Goal: Information Seeking & Learning: Understand process/instructions

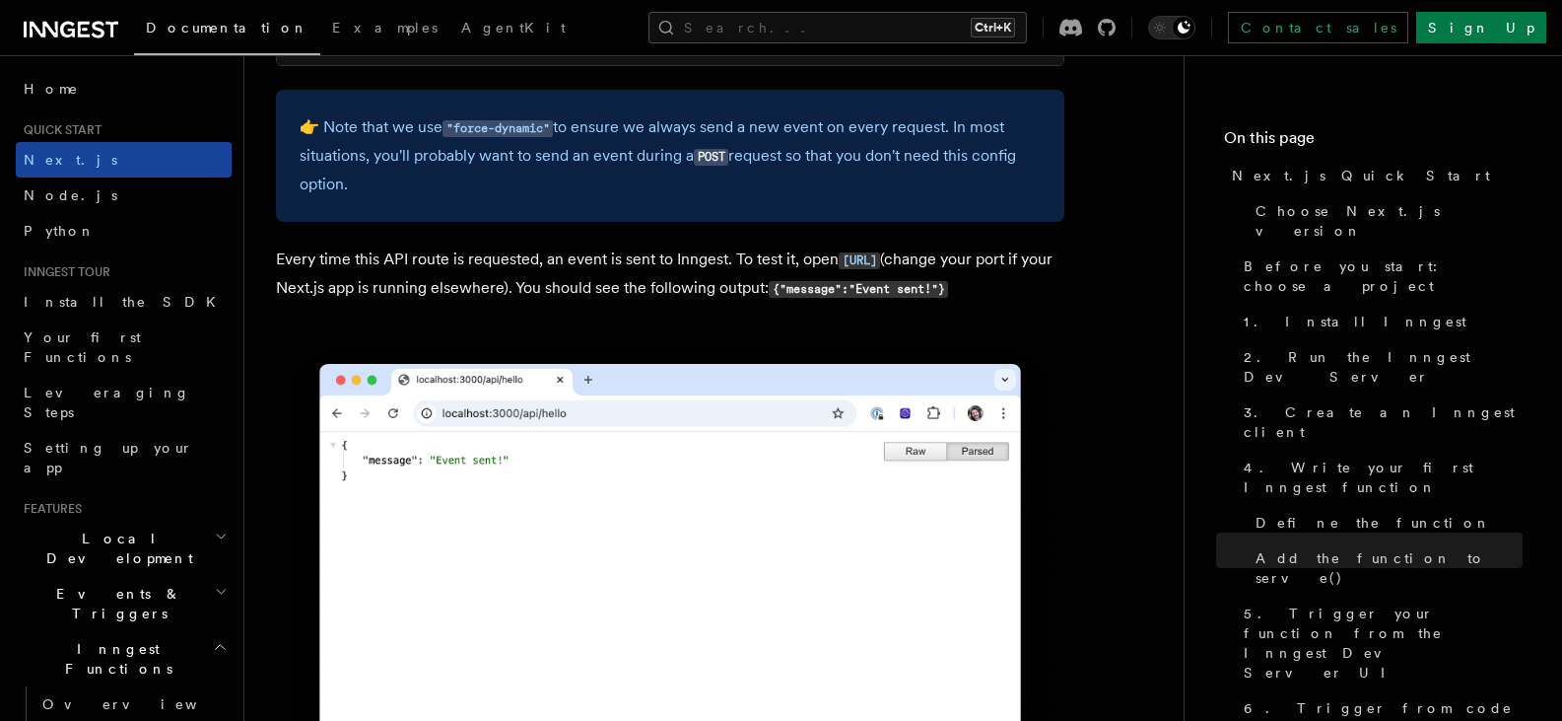
click at [145, 162] on link "Next.js" at bounding box center [124, 159] width 216 height 35
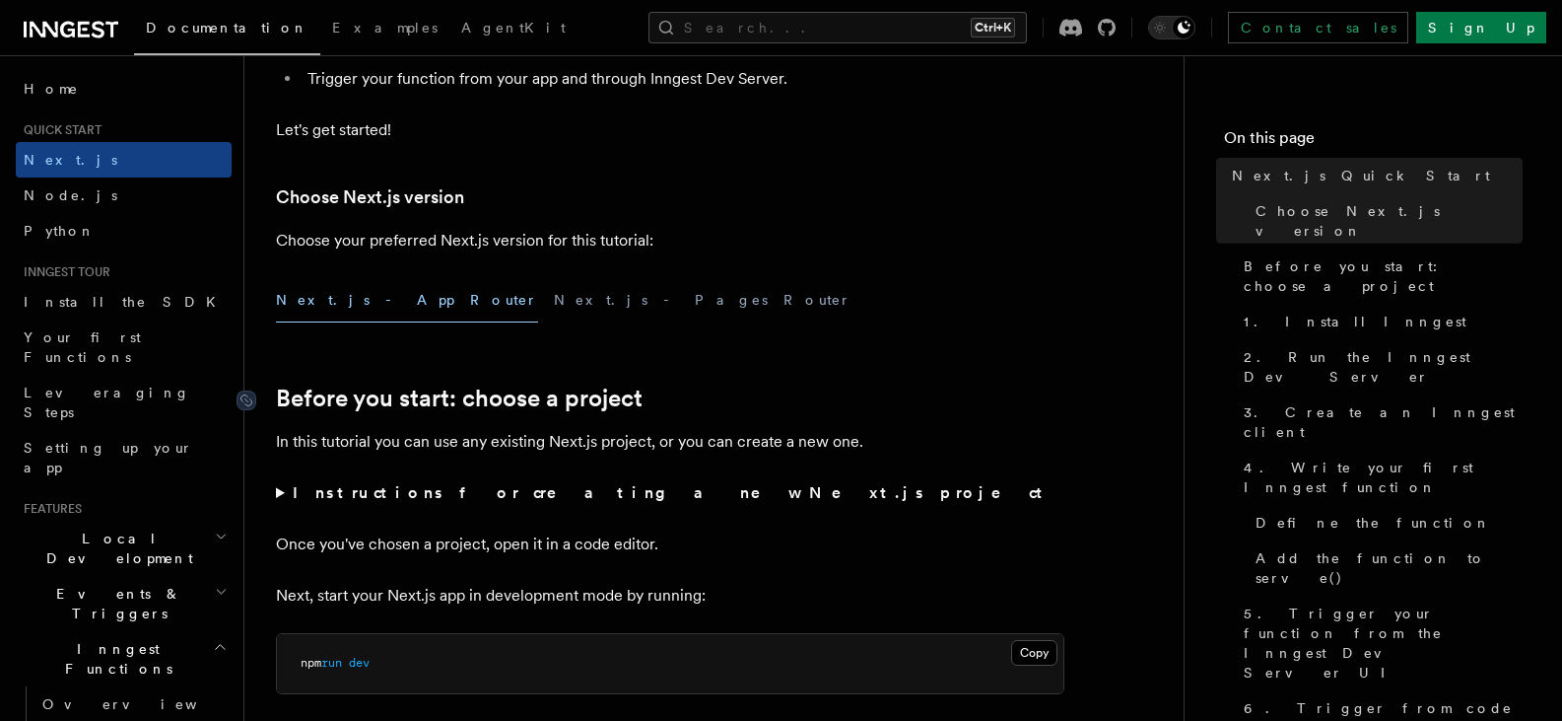
scroll to position [447, 0]
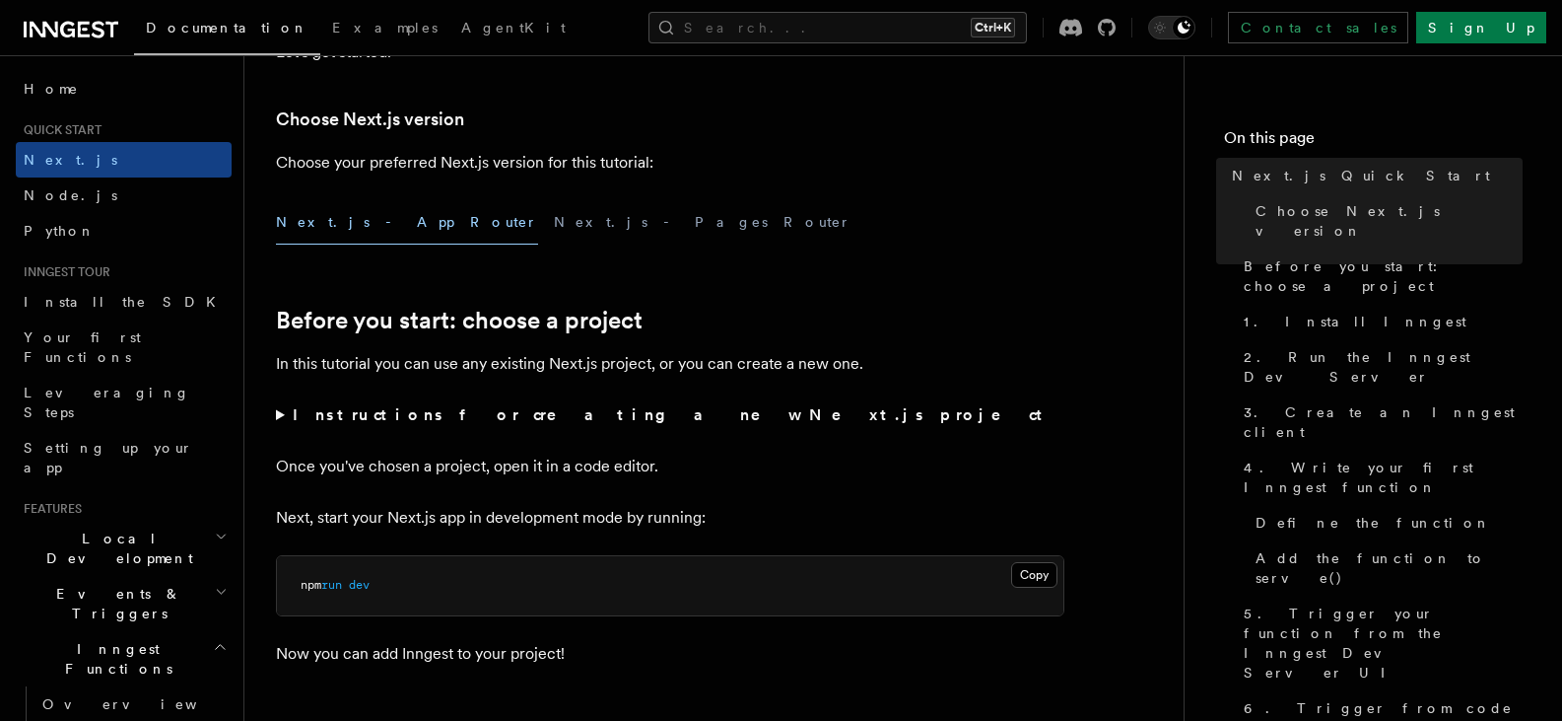
drag, startPoint x: 554, startPoint y: 229, endPoint x: 563, endPoint y: 346, distance: 117.6
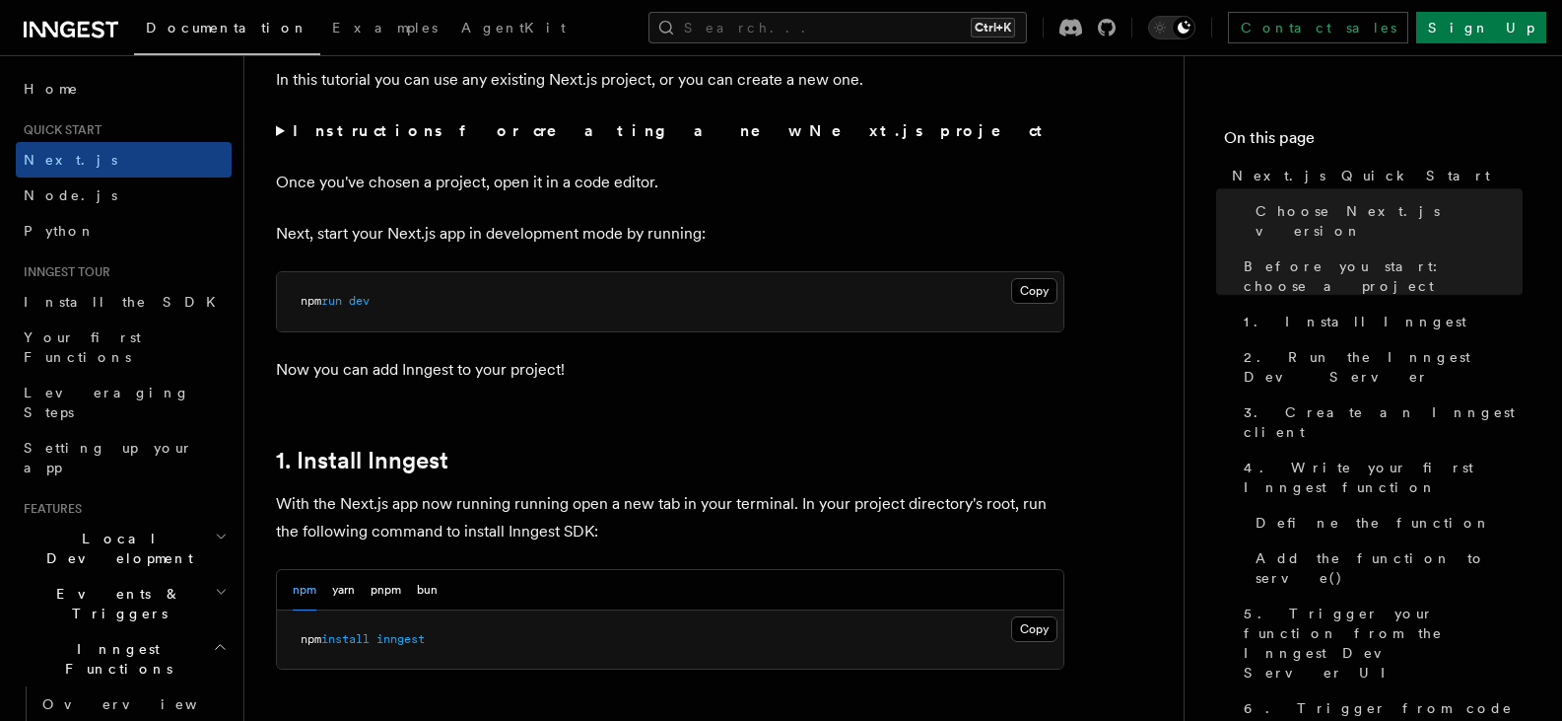
drag, startPoint x: 911, startPoint y: 202, endPoint x: 905, endPoint y: 321, distance: 119.4
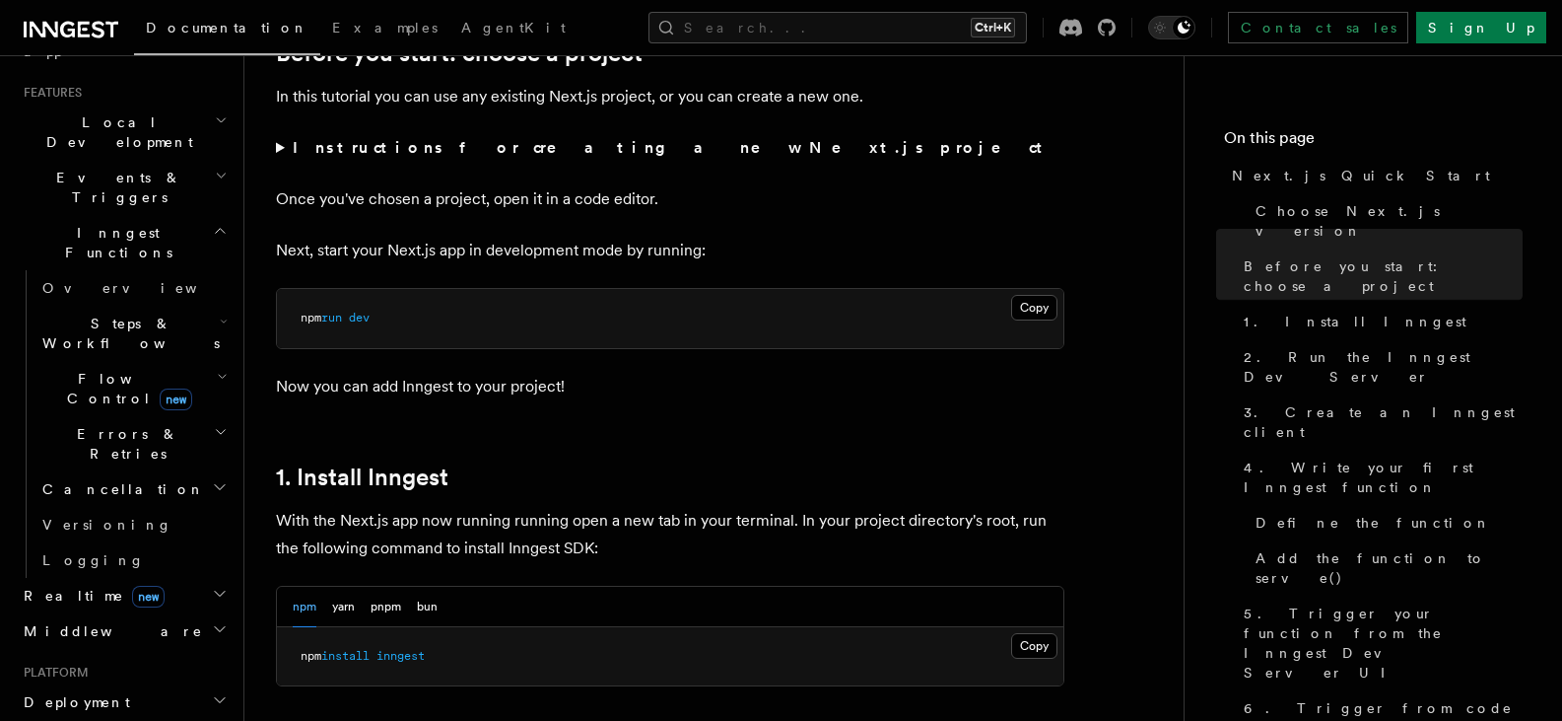
scroll to position [0, 0]
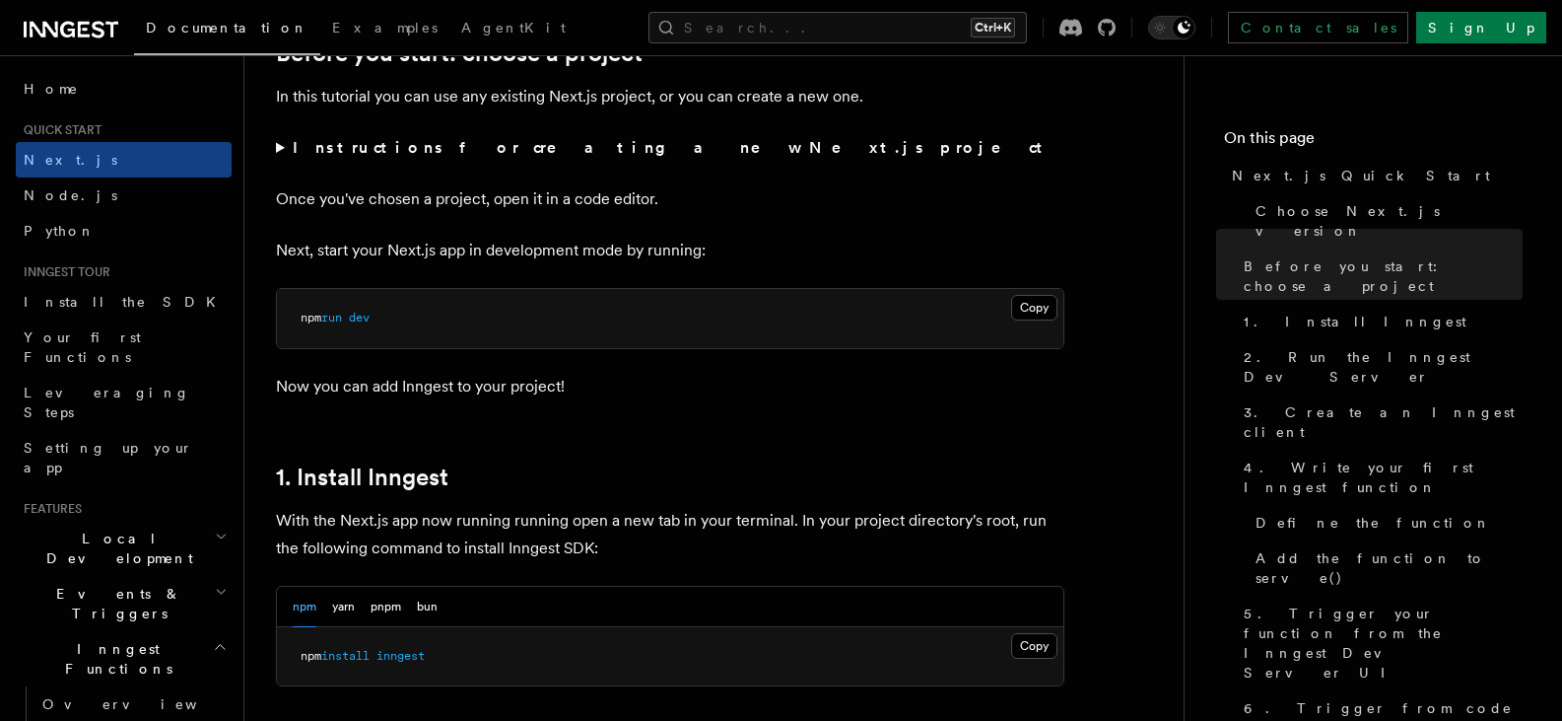
drag, startPoint x: 235, startPoint y: 495, endPoint x: 102, endPoint y: 531, distance: 138.0
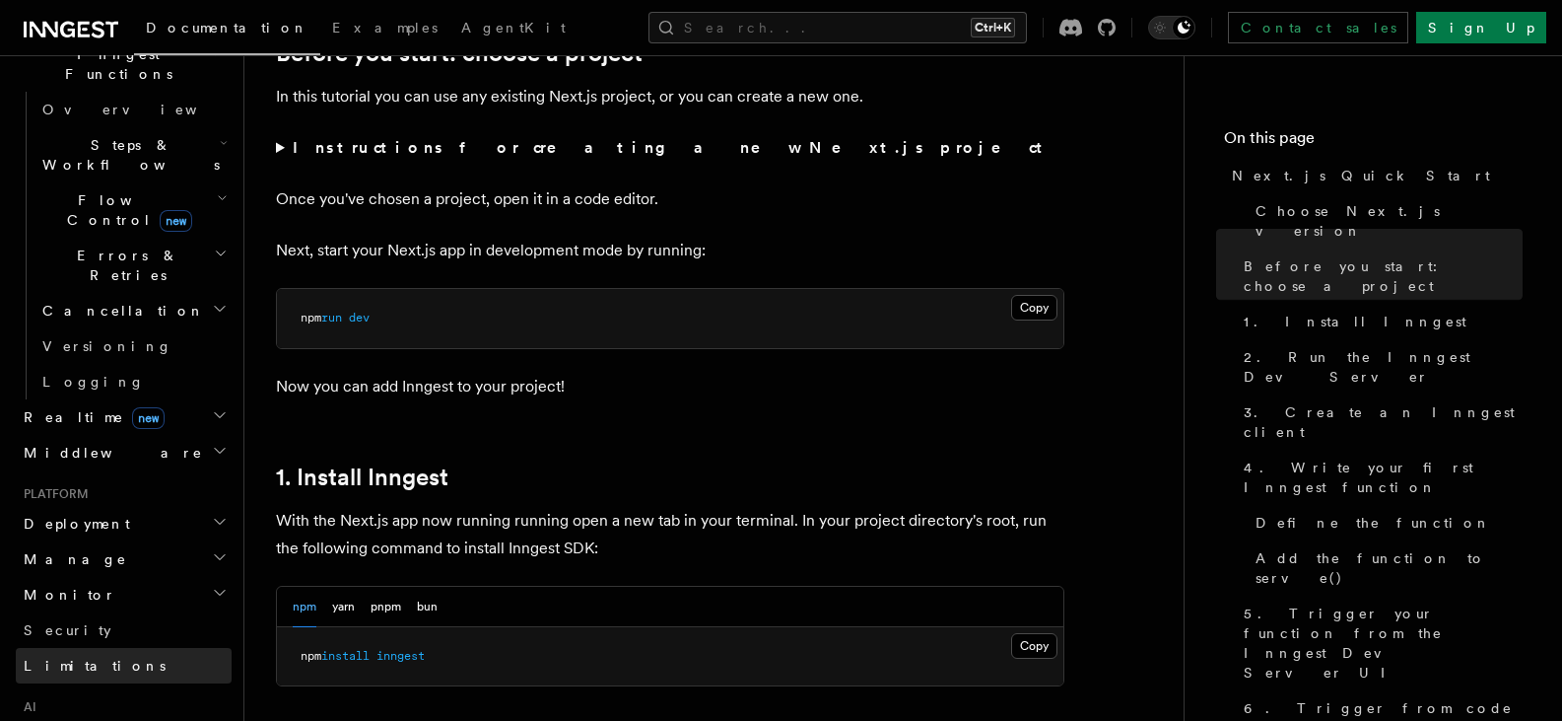
scroll to position [581, 0]
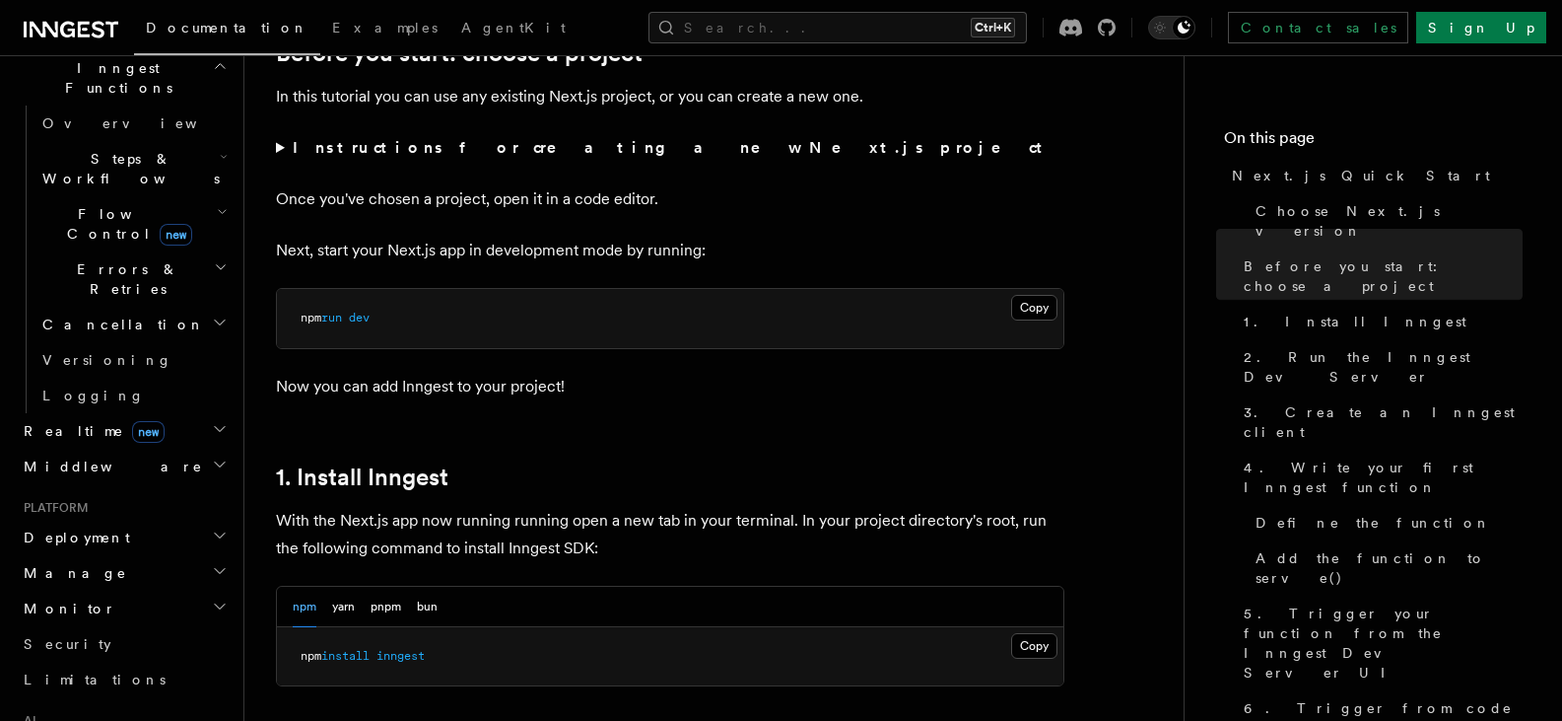
click at [123, 519] on h2 "Deployment" at bounding box center [124, 536] width 216 height 35
click at [118, 555] on link "Overview" at bounding box center [132, 572] width 197 height 35
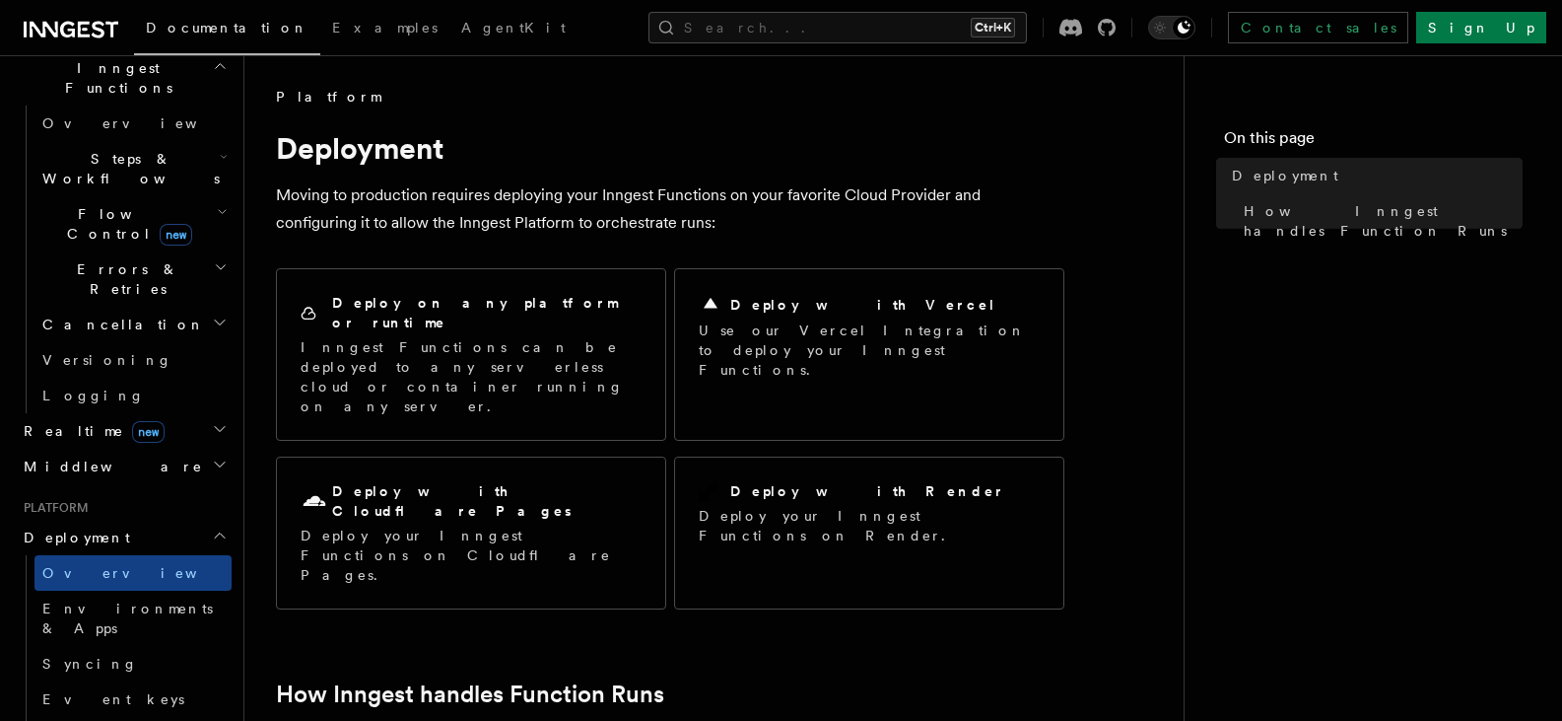
drag, startPoint x: 415, startPoint y: 288, endPoint x: 438, endPoint y: 157, distance: 133.0
click at [438, 157] on h1 "Deployment" at bounding box center [670, 147] width 789 height 35
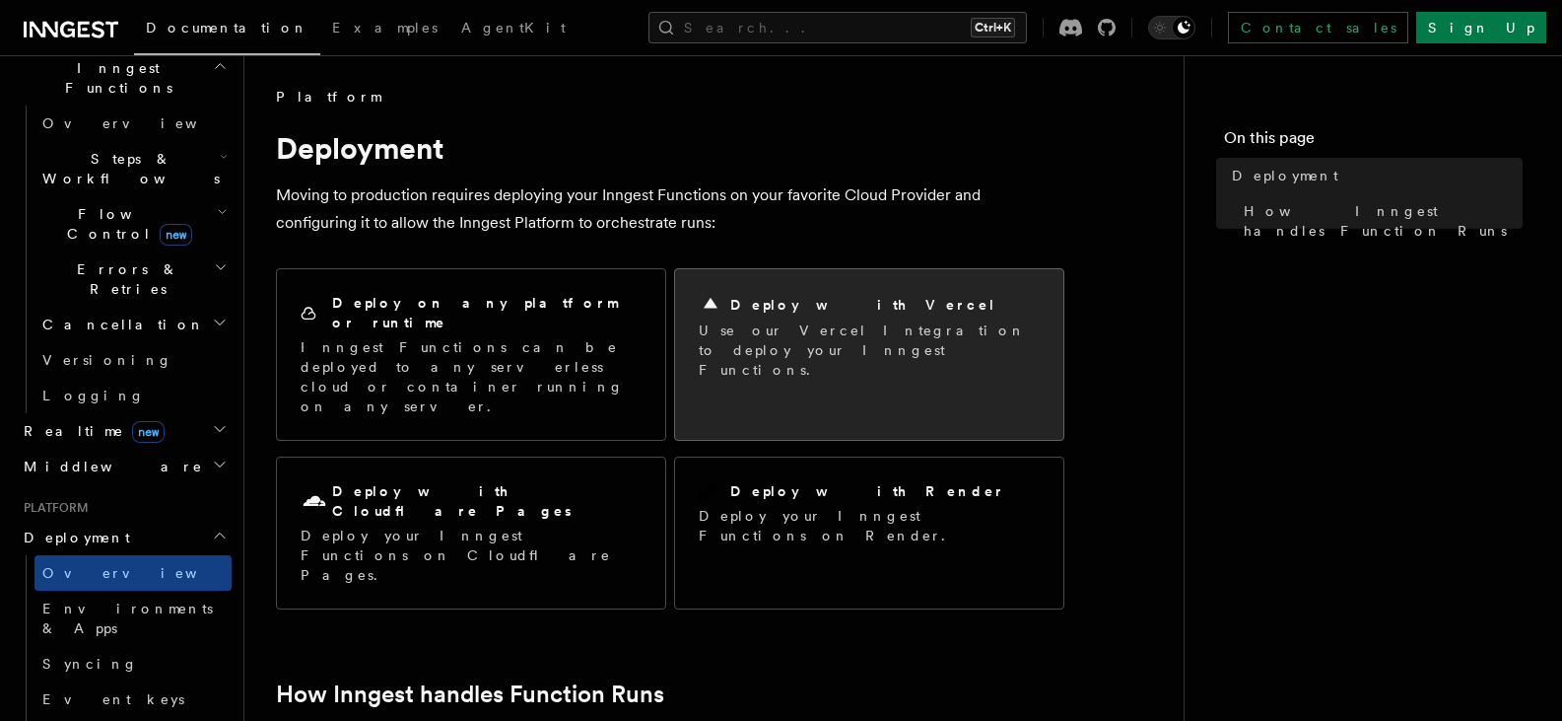
click at [900, 349] on p "Use our Vercel Integration to deploy your Inngest Functions." at bounding box center [869, 349] width 341 height 59
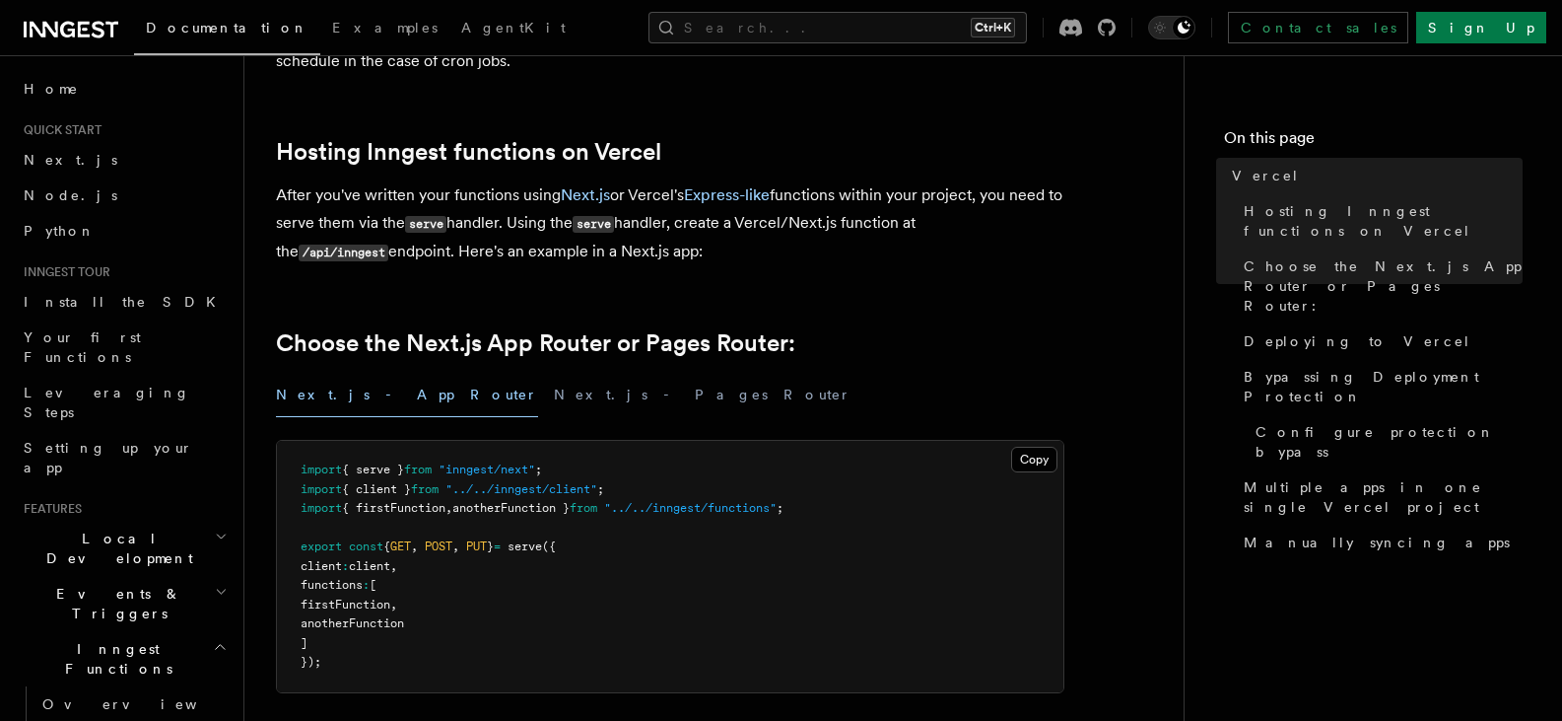
scroll to position [328, 0]
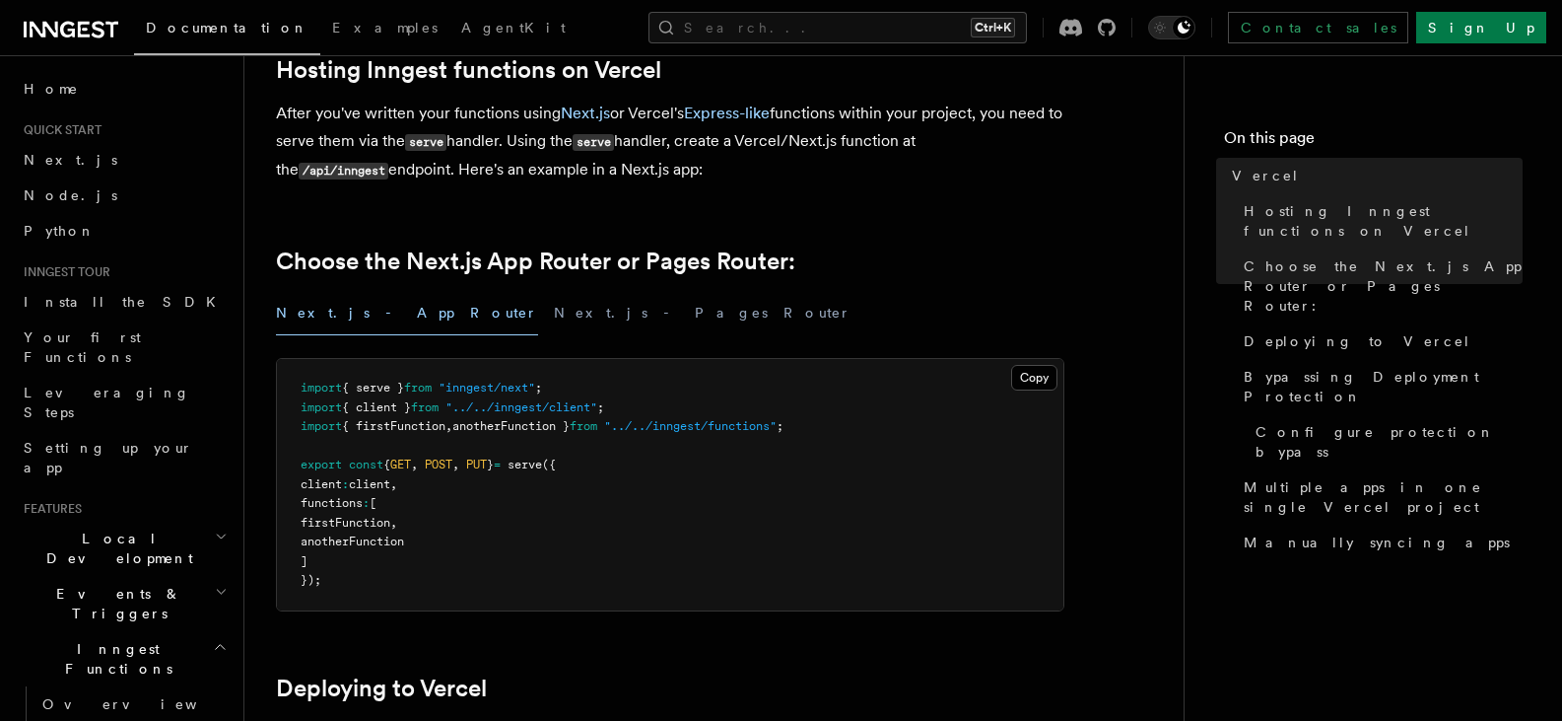
drag, startPoint x: 519, startPoint y: 361, endPoint x: 531, endPoint y: 427, distance: 67.1
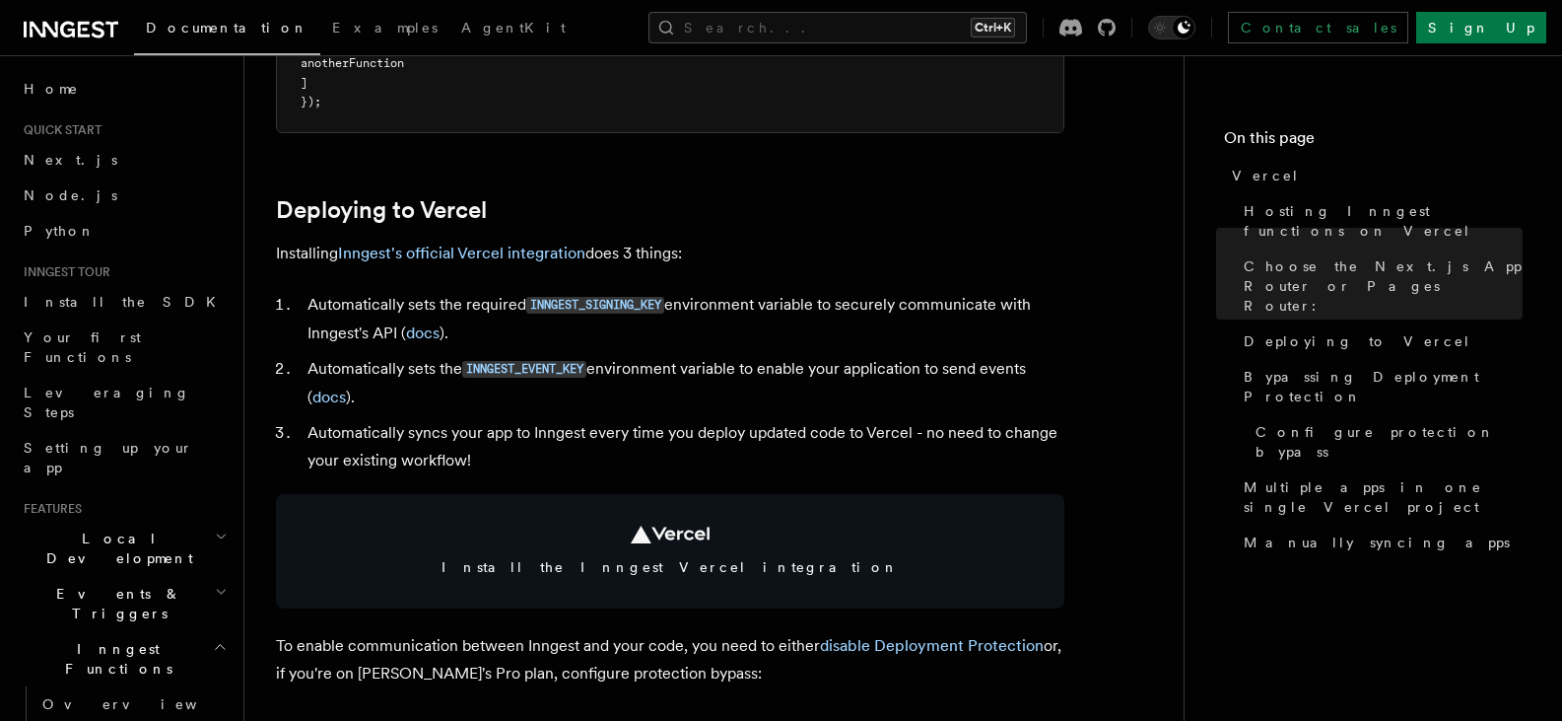
drag, startPoint x: 618, startPoint y: 242, endPoint x: 629, endPoint y: 324, distance: 82.5
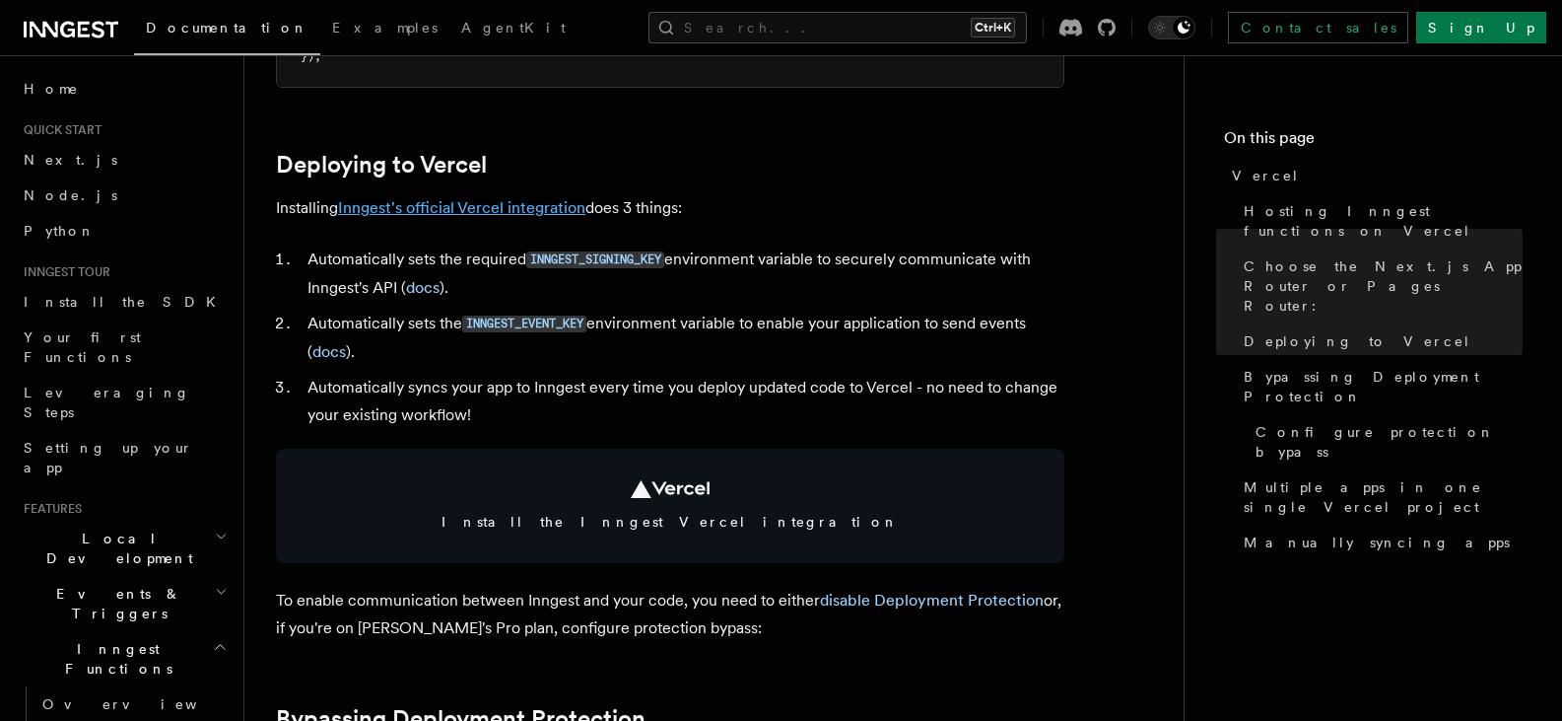
click at [509, 212] on link "Inngest's official Vercel integration" at bounding box center [461, 207] width 247 height 19
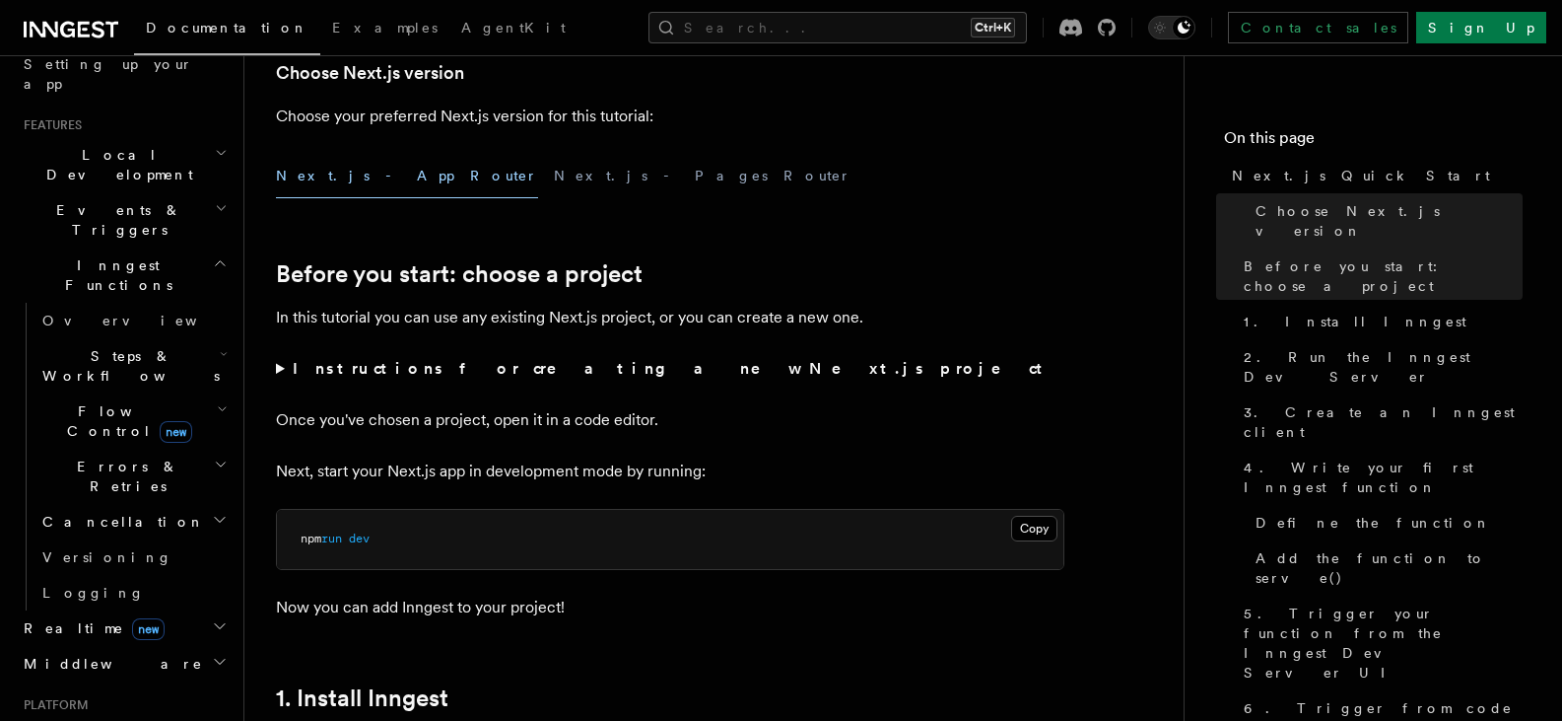
scroll to position [431, 0]
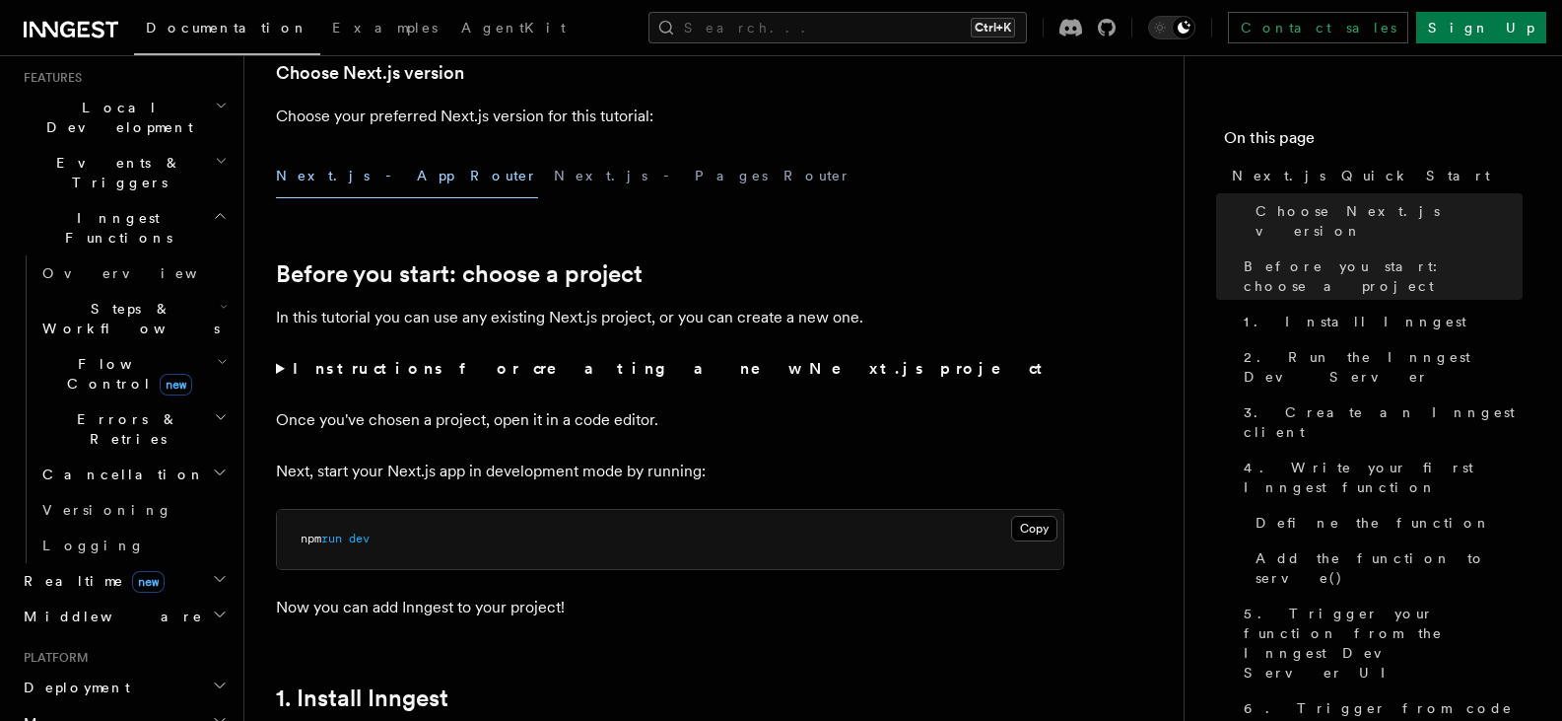
click at [87, 677] on span "Deployment" at bounding box center [73, 687] width 114 height 20
click at [132, 705] on link "Overview" at bounding box center [132, 722] width 197 height 35
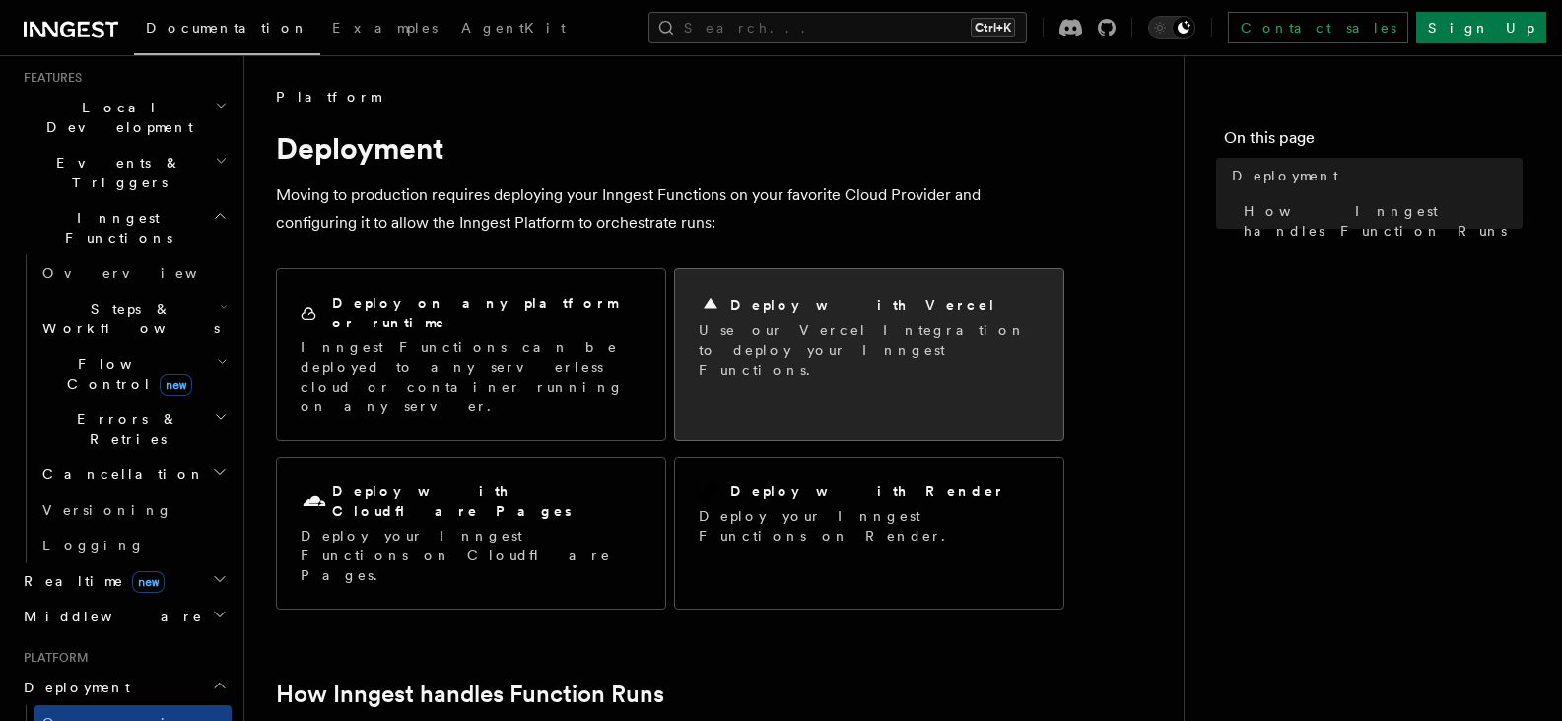
click at [870, 304] on div "Deploy with Vercel" at bounding box center [869, 305] width 341 height 24
